Goal: Task Accomplishment & Management: Complete application form

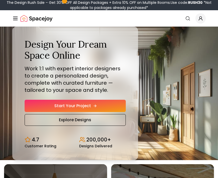
click at [81, 101] on link "Start Your Project" at bounding box center [75, 106] width 101 height 12
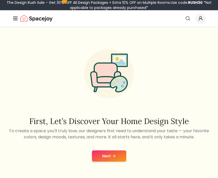
click at [116, 154] on button "Next" at bounding box center [109, 155] width 34 height 11
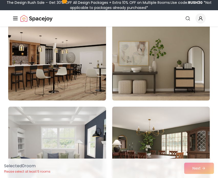
scroll to position [75, 0]
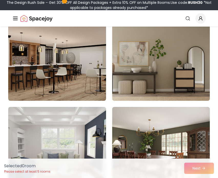
click at [148, 61] on img at bounding box center [161, 60] width 103 height 86
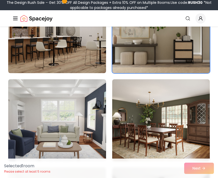
scroll to position [103, 0]
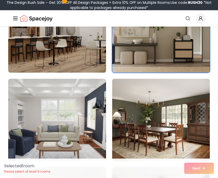
click at [196, 167] on div "Selected 1 room Please select at least 5 rooms Next" at bounding box center [109, 168] width 218 height 19
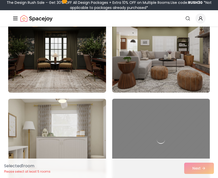
scroll to position [435, 0]
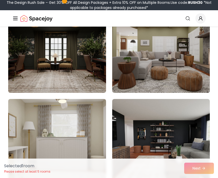
click at [165, 75] on img at bounding box center [161, 52] width 98 height 82
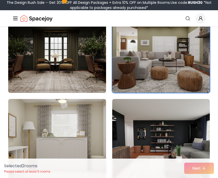
click at [71, 70] on img at bounding box center [57, 52] width 103 height 86
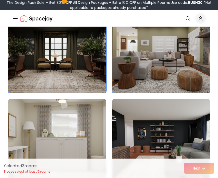
click at [188, 166] on div "Selected 3 room s Please select at least 5 rooms Next" at bounding box center [109, 168] width 218 height 19
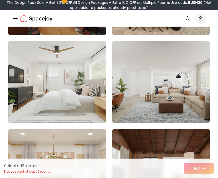
scroll to position [1021, 0]
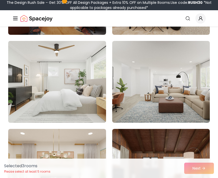
click at [86, 93] on img at bounding box center [57, 82] width 103 height 86
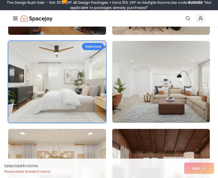
click at [148, 93] on img at bounding box center [161, 82] width 103 height 86
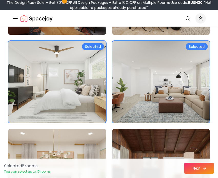
click at [200, 169] on button "Next" at bounding box center [199, 168] width 30 height 11
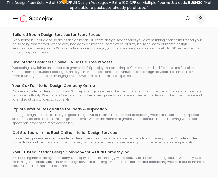
scroll to position [495, 0]
